Goal: Task Accomplishment & Management: Manage account settings

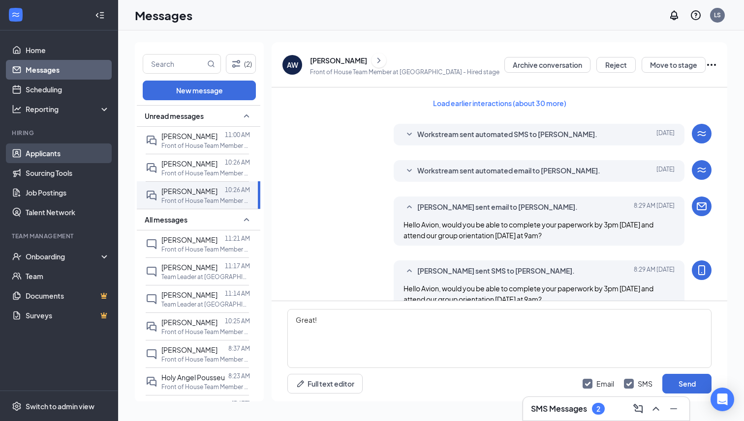
scroll to position [337, 0]
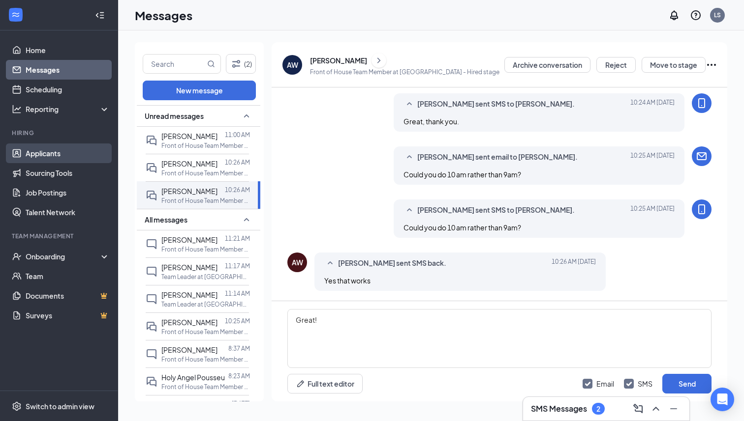
click at [59, 150] on link "Applicants" at bounding box center [68, 154] width 84 height 20
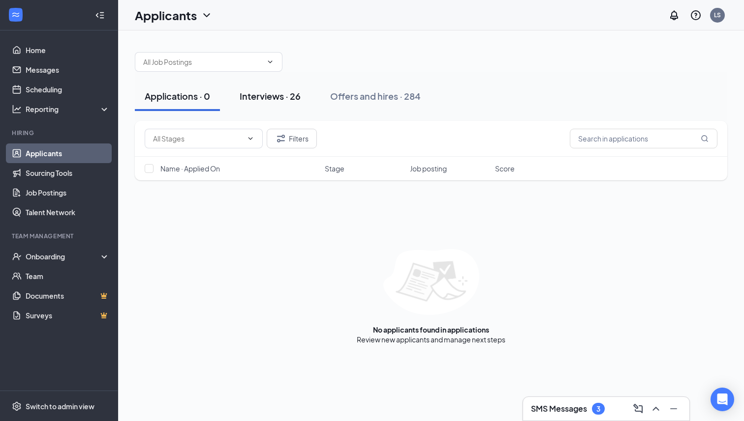
click at [264, 101] on div "Interviews · 26" at bounding box center [269, 96] width 61 height 12
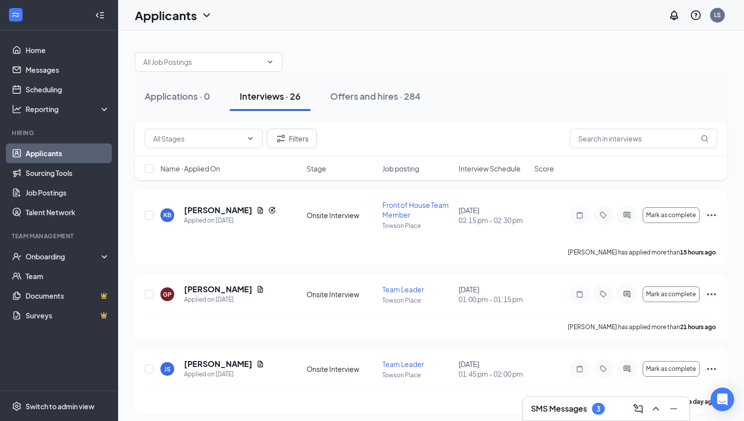
click at [177, 127] on div "Filters" at bounding box center [431, 139] width 592 height 36
click at [617, 132] on input "text" at bounding box center [643, 139] width 148 height 20
click at [404, 79] on div "Applications · 0 Interviews · 26 Offers and hires · 284" at bounding box center [431, 96] width 592 height 49
click at [404, 92] on div "Offers and hires · 284" at bounding box center [375, 96] width 90 height 12
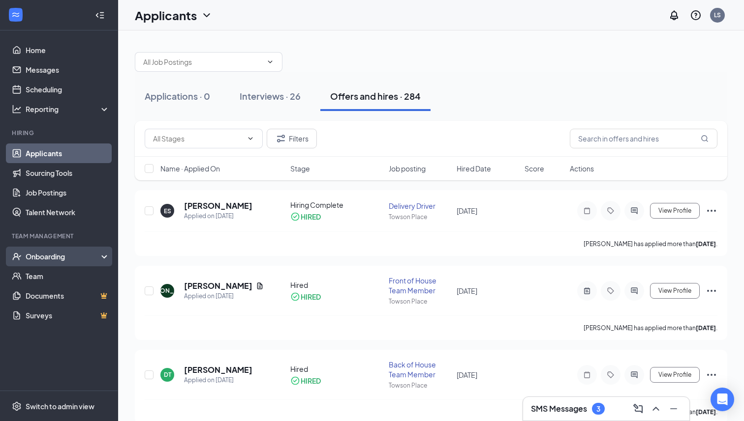
click at [59, 256] on div "Onboarding" at bounding box center [64, 257] width 76 height 10
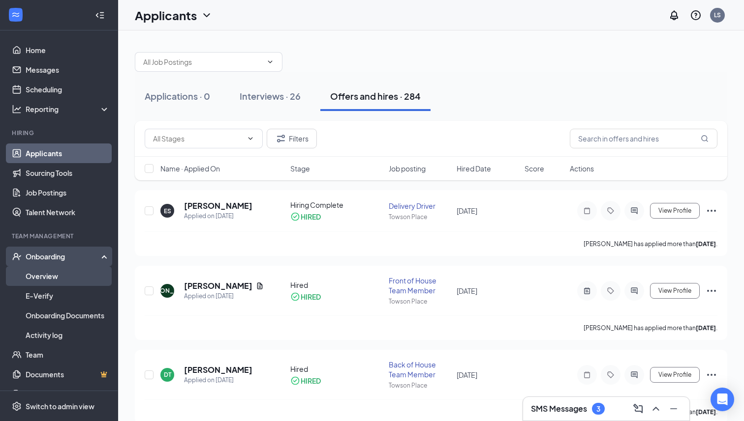
click at [61, 272] on link "Overview" at bounding box center [68, 277] width 84 height 20
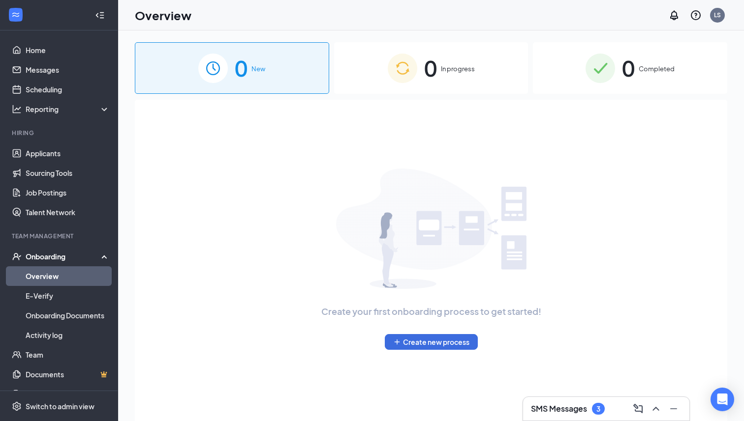
click at [429, 66] on span "0" at bounding box center [430, 68] width 13 height 34
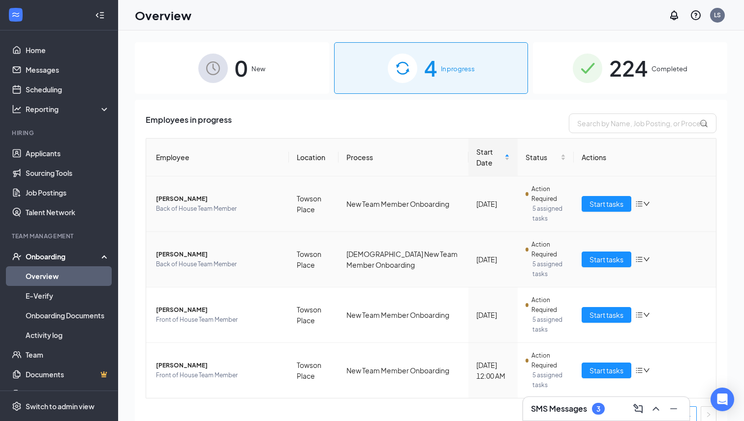
scroll to position [0, 0]
click at [600, 307] on button "Start tasks" at bounding box center [606, 315] width 50 height 16
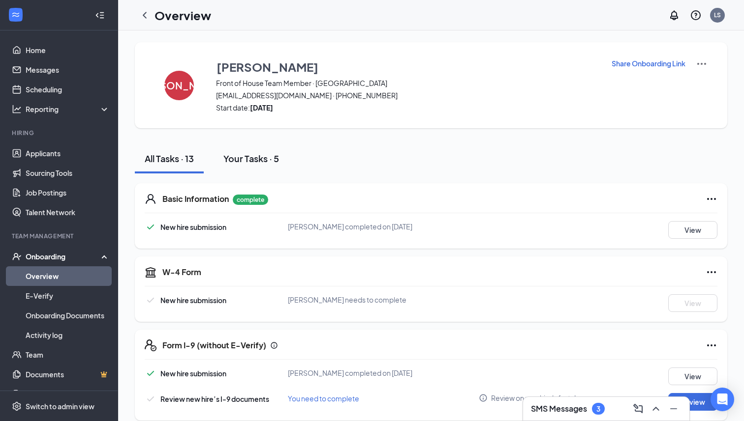
click at [249, 159] on div "Your Tasks · 5" at bounding box center [251, 158] width 56 height 12
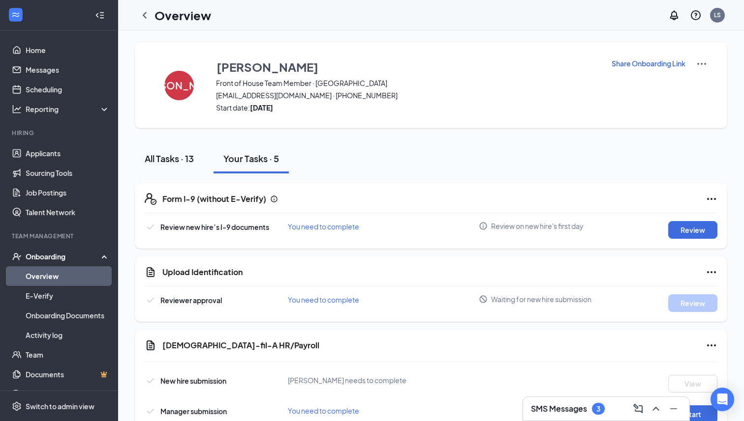
click at [198, 161] on button "All Tasks · 13" at bounding box center [169, 159] width 69 height 30
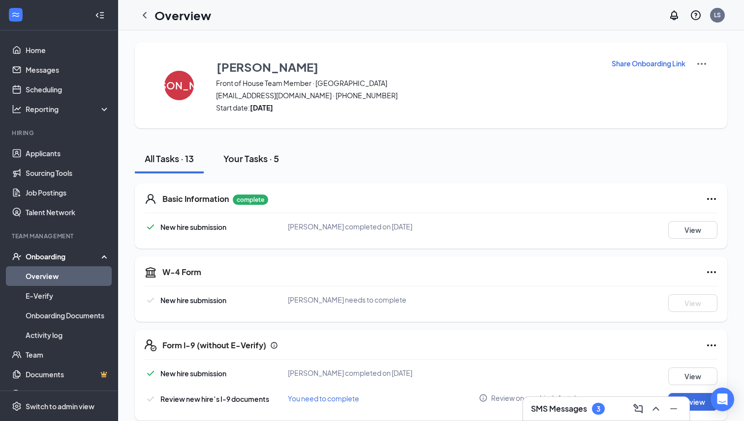
click at [221, 164] on button "Your Tasks · 5" at bounding box center [250, 159] width 75 height 30
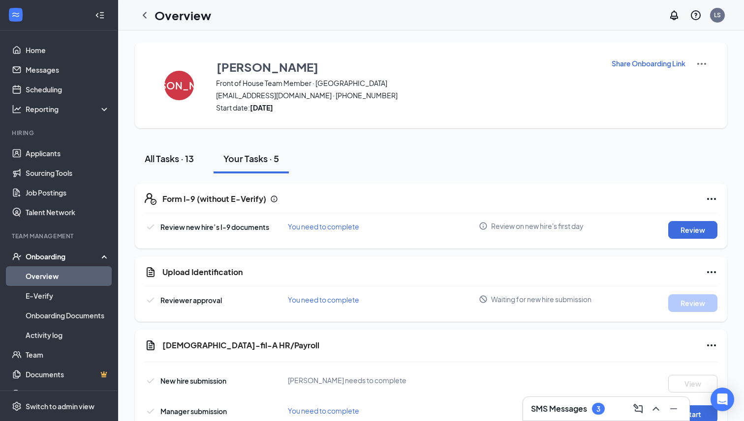
click at [184, 165] on button "All Tasks · 13" at bounding box center [169, 159] width 69 height 30
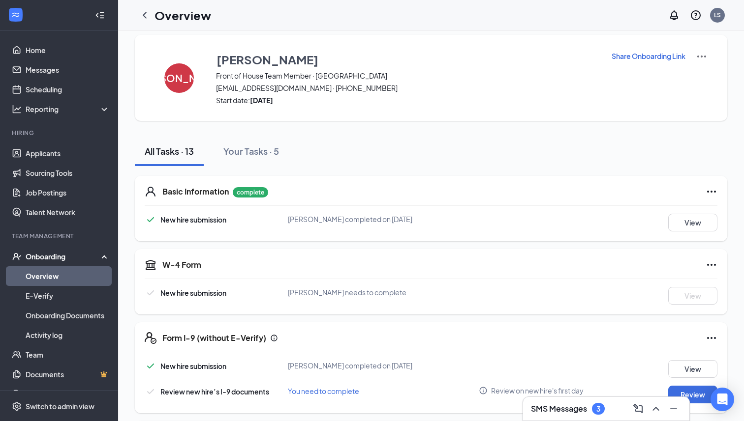
scroll to position [10, 0]
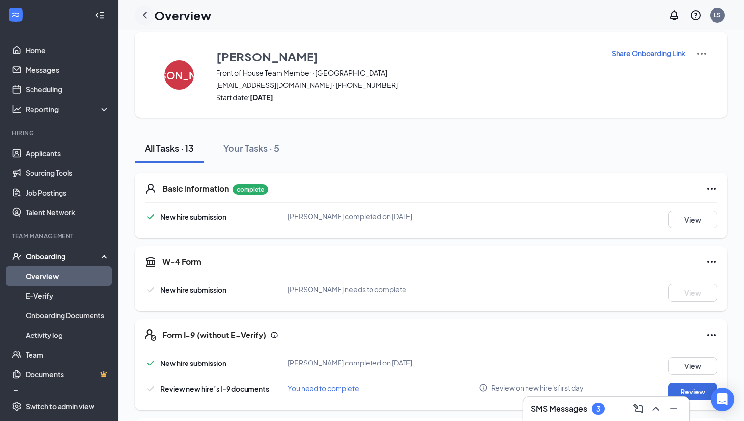
click at [140, 19] on icon "ChevronLeft" at bounding box center [145, 15] width 12 height 12
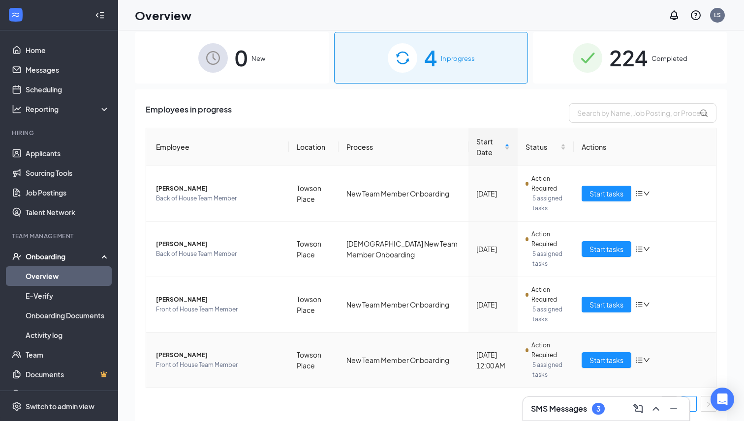
scroll to position [0, 0]
click at [598, 299] on span "Start tasks" at bounding box center [606, 304] width 34 height 11
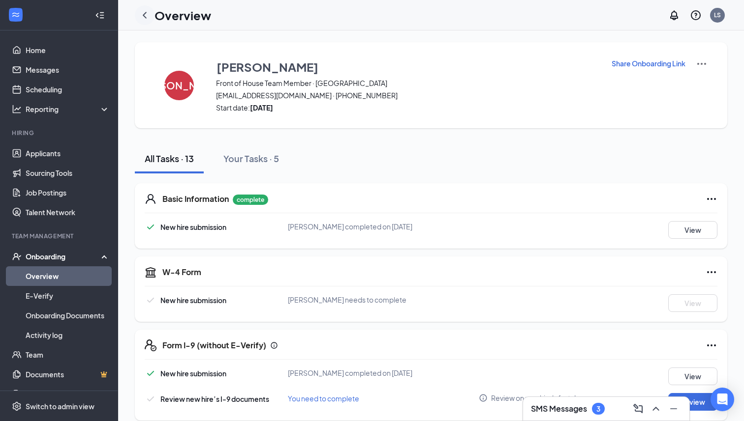
click at [145, 18] on icon "ChevronLeft" at bounding box center [145, 15] width 12 height 12
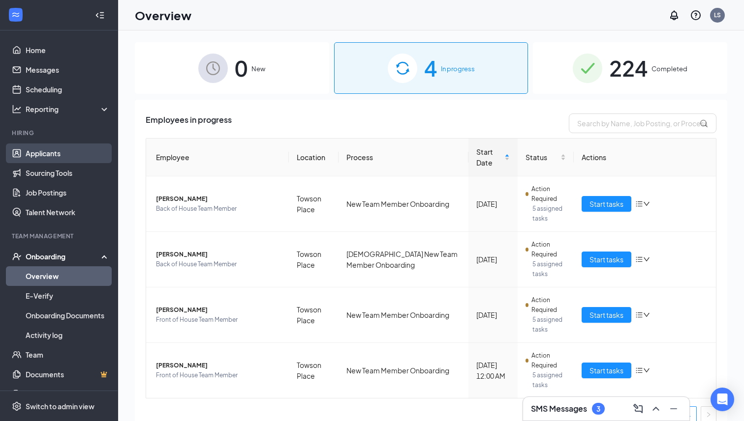
click at [79, 154] on link "Applicants" at bounding box center [68, 154] width 84 height 20
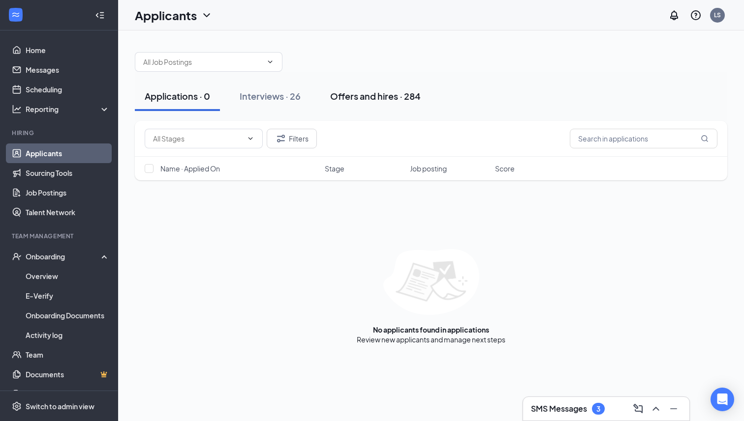
click at [396, 110] on button "Offers and hires · 284" at bounding box center [375, 97] width 110 height 30
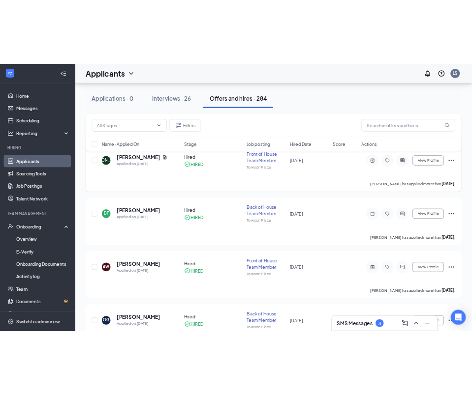
scroll to position [147, 0]
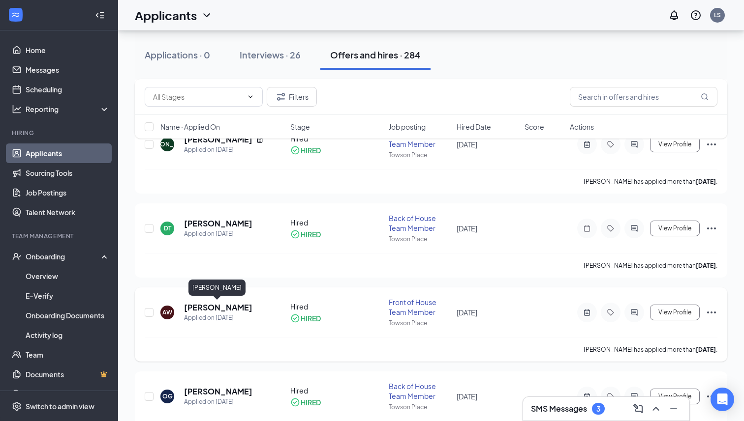
click at [218, 309] on h5 "[PERSON_NAME]" at bounding box center [218, 307] width 68 height 11
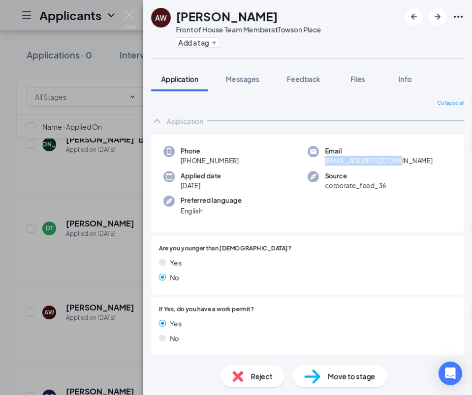
drag, startPoint x: 408, startPoint y: 161, endPoint x: 325, endPoint y: 161, distance: 82.6
click at [325, 161] on div "Email [EMAIL_ADDRESS][DOMAIN_NAME]" at bounding box center [379, 156] width 144 height 20
copy span "[EMAIL_ADDRESS][DOMAIN_NAME]"
click at [134, 19] on img at bounding box center [129, 19] width 12 height 19
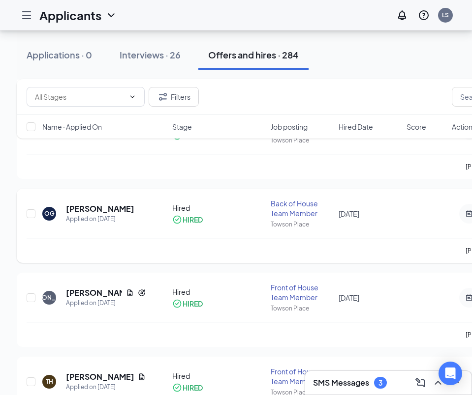
scroll to position [338, 0]
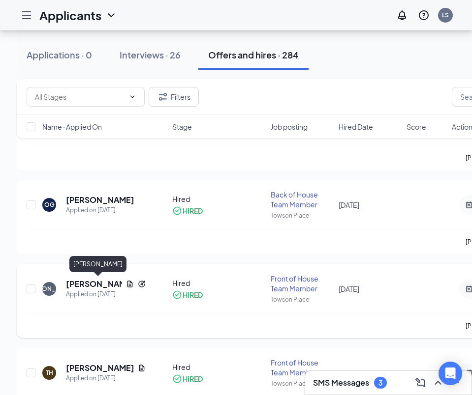
click at [84, 281] on h5 "[PERSON_NAME]" at bounding box center [94, 284] width 56 height 11
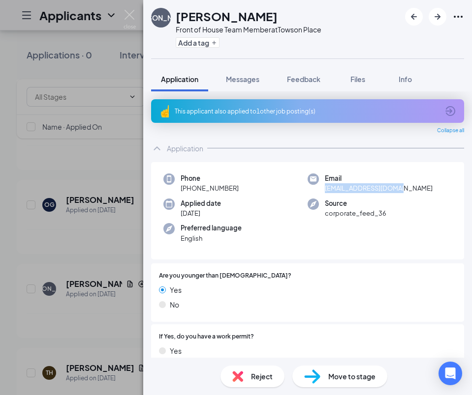
drag, startPoint x: 426, startPoint y: 189, endPoint x: 320, endPoint y: 191, distance: 106.7
click at [320, 191] on div "Email [EMAIL_ADDRESS][DOMAIN_NAME]" at bounding box center [379, 184] width 144 height 20
copy span "[EMAIL_ADDRESS][DOMAIN_NAME]"
click at [122, 17] on div "[PERSON_NAME] Johance [PERSON_NAME] Front of House Team Member at [GEOGRAPHIC_D…" at bounding box center [236, 197] width 472 height 395
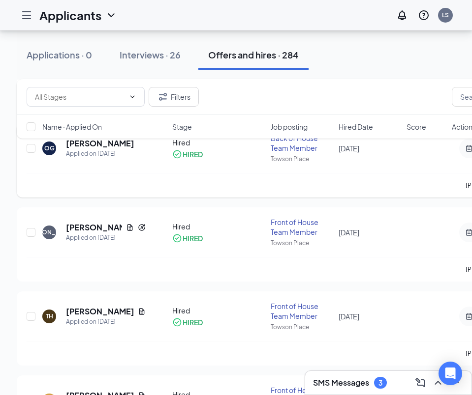
scroll to position [433, 0]
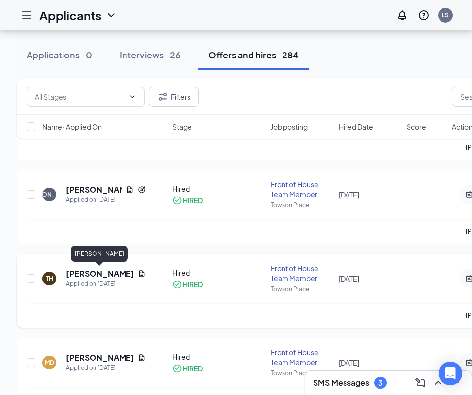
click at [105, 269] on h5 "[PERSON_NAME]" at bounding box center [100, 273] width 68 height 11
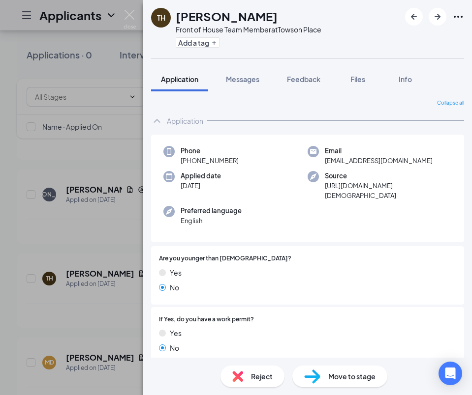
scroll to position [16, 0]
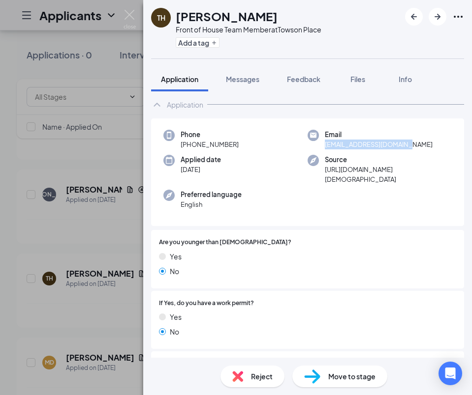
drag, startPoint x: 415, startPoint y: 144, endPoint x: 325, endPoint y: 146, distance: 89.5
click at [325, 146] on div "Email [EMAIL_ADDRESS][DOMAIN_NAME]" at bounding box center [379, 140] width 144 height 20
copy span "[EMAIL_ADDRESS][DOMAIN_NAME]"
click at [130, 11] on img at bounding box center [129, 19] width 12 height 19
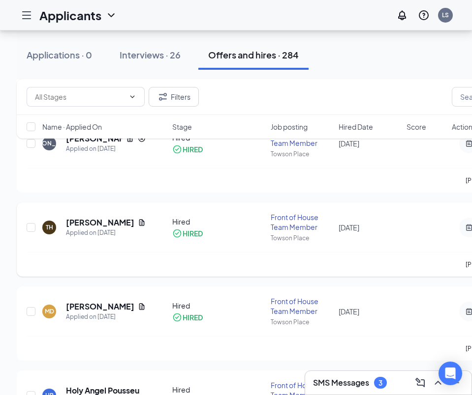
scroll to position [488, 0]
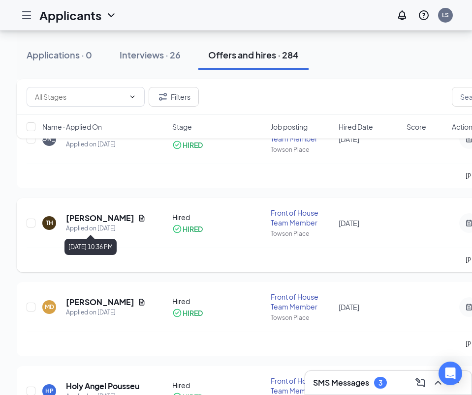
click at [103, 219] on h5 "[PERSON_NAME]" at bounding box center [100, 218] width 68 height 11
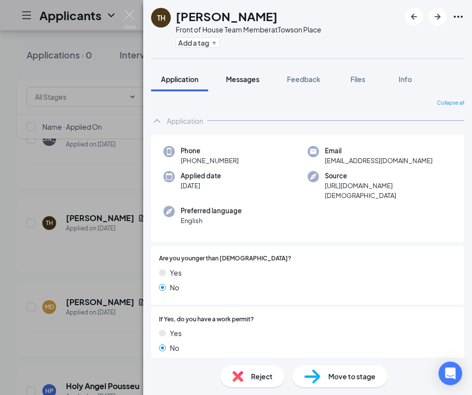
click at [268, 82] on button "Messages" at bounding box center [242, 79] width 53 height 25
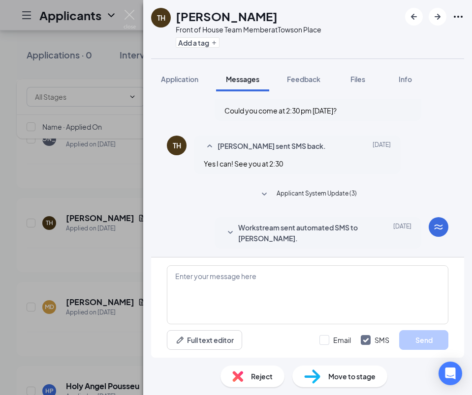
scroll to position [260, 0]
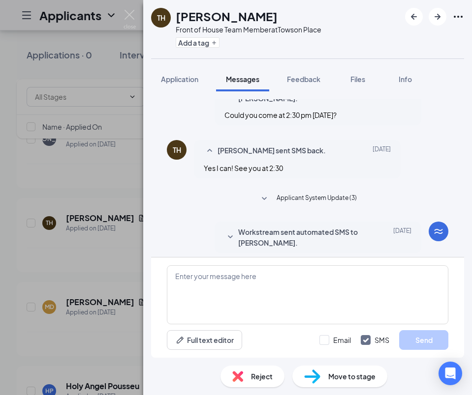
click at [131, 126] on div "TH [PERSON_NAME] Front of House Team Member at [GEOGRAPHIC_DATA] Add a tag Appl…" at bounding box center [236, 197] width 472 height 395
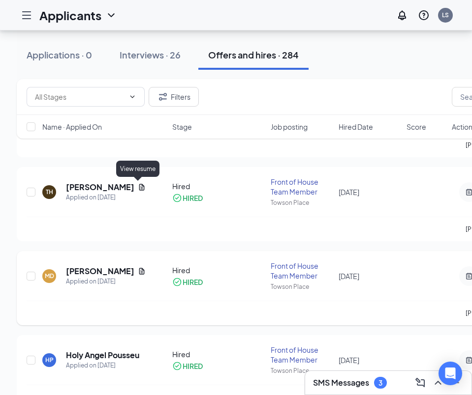
scroll to position [525, 0]
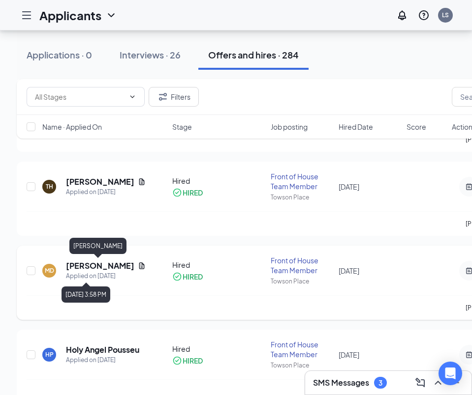
click at [105, 264] on h5 "[PERSON_NAME]" at bounding box center [100, 266] width 68 height 11
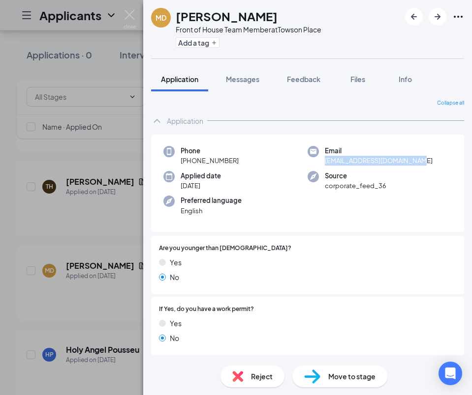
drag, startPoint x: 417, startPoint y: 160, endPoint x: 324, endPoint y: 160, distance: 93.9
click at [324, 160] on div "Email [EMAIL_ADDRESS][DOMAIN_NAME]" at bounding box center [379, 156] width 144 height 20
copy span "[EMAIL_ADDRESS][DOMAIN_NAME]"
click at [138, 15] on div "MD [PERSON_NAME] Front of House Team Member at [GEOGRAPHIC_DATA] Add a tag Appl…" at bounding box center [236, 197] width 472 height 395
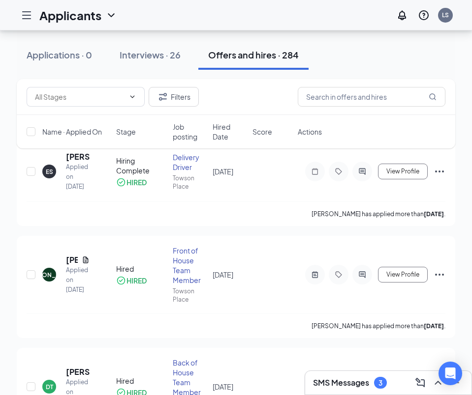
scroll to position [58, 0]
